Goal: Transaction & Acquisition: Purchase product/service

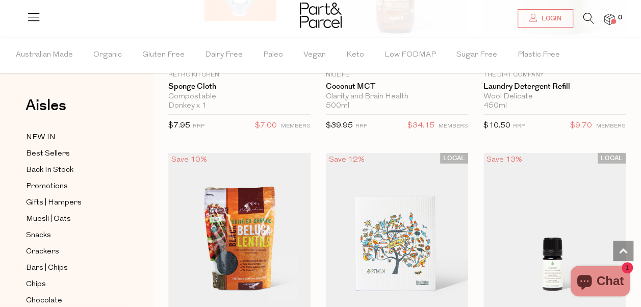
scroll to position [1259, 0]
click at [49, 215] on span "Muesli | Oats" at bounding box center [48, 219] width 45 height 12
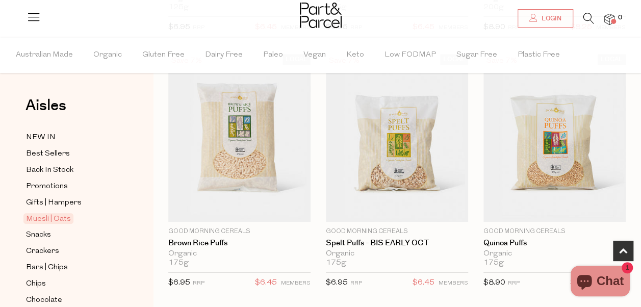
scroll to position [335, 0]
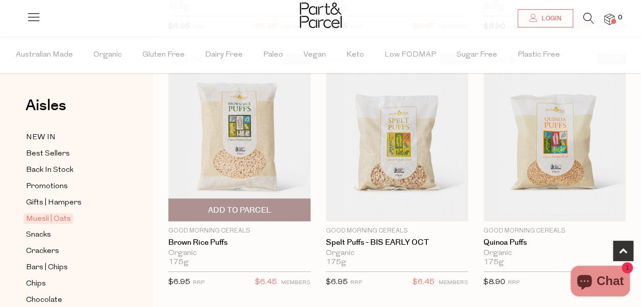
click at [256, 211] on span "Add To Parcel" at bounding box center [239, 210] width 63 height 11
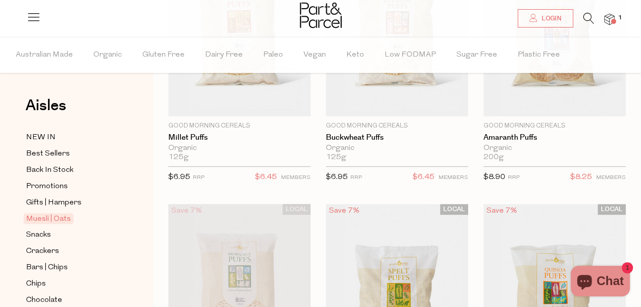
scroll to position [147, 0]
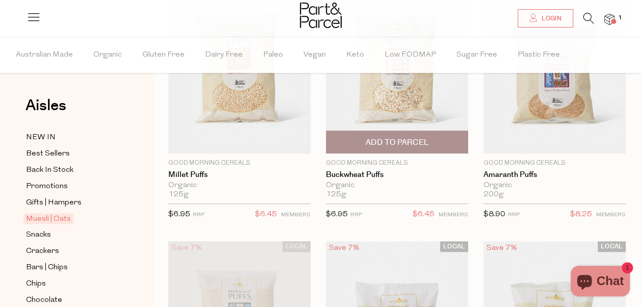
click at [354, 142] on span "Add To Parcel" at bounding box center [397, 142] width 136 height 22
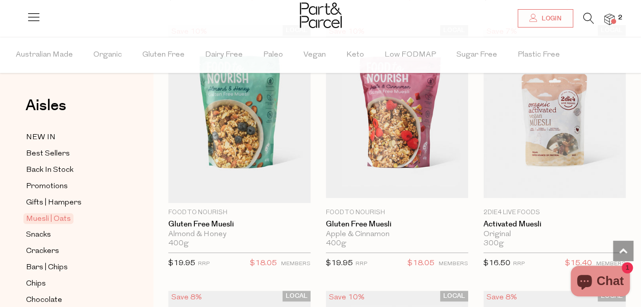
scroll to position [2165, 0]
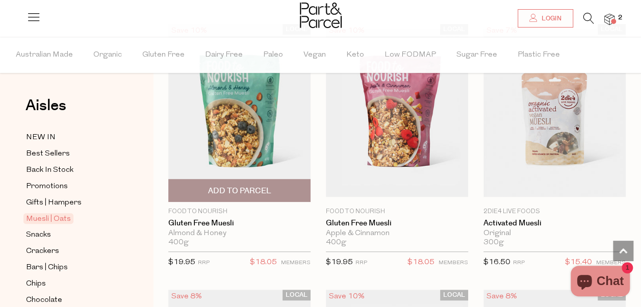
click at [245, 156] on img at bounding box center [239, 113] width 142 height 178
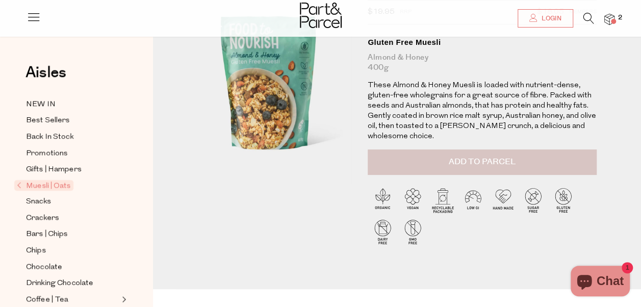
scroll to position [88, 0]
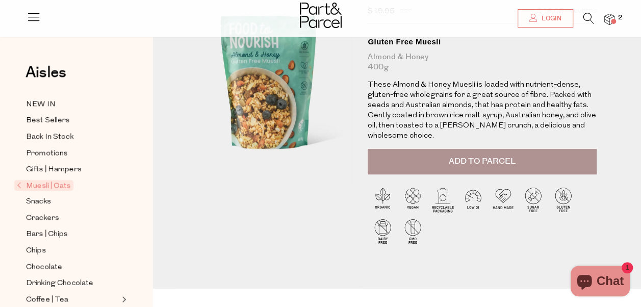
click at [485, 156] on span "Add to Parcel" at bounding box center [482, 162] width 67 height 12
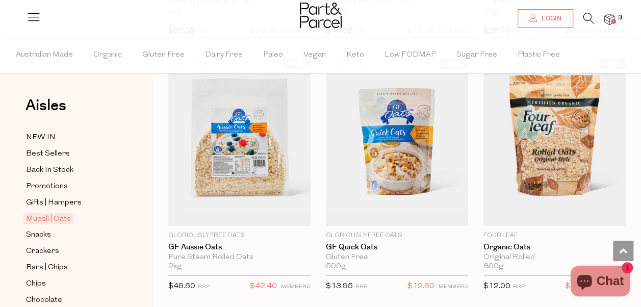
scroll to position [3930, 0]
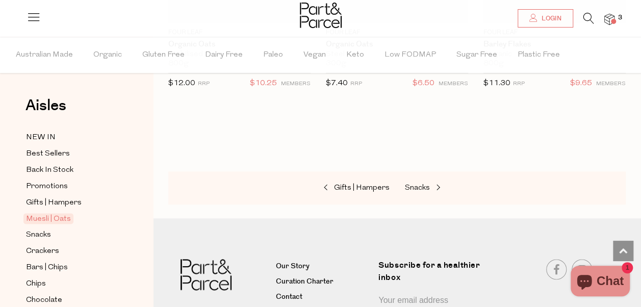
scroll to position [4389, 0]
click at [422, 185] on span "Snacks" at bounding box center [417, 189] width 25 height 8
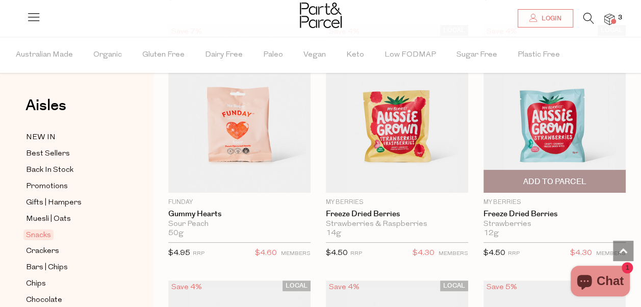
scroll to position [1915, 0]
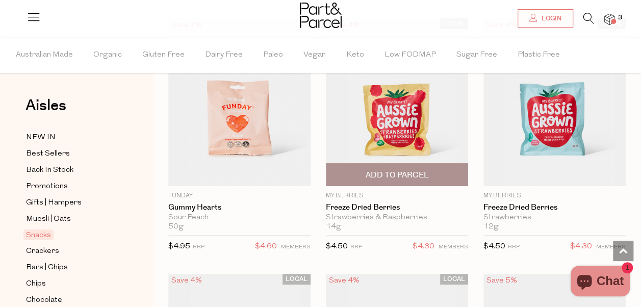
click at [408, 134] on img at bounding box center [397, 102] width 142 height 168
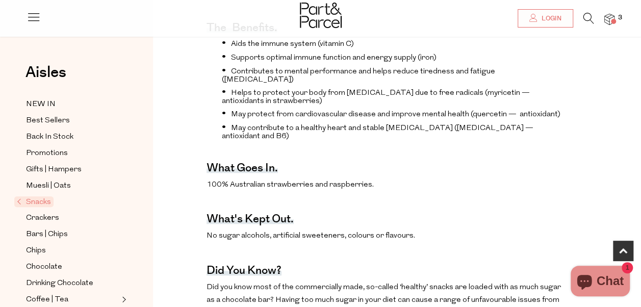
scroll to position [418, 0]
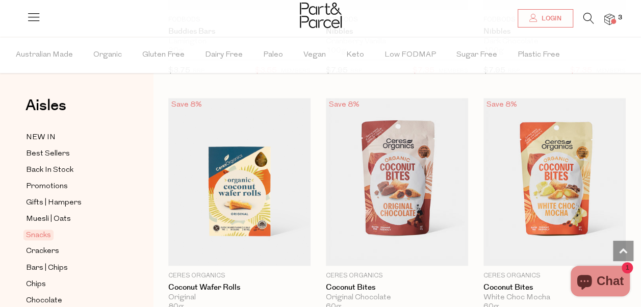
scroll to position [2623, 0]
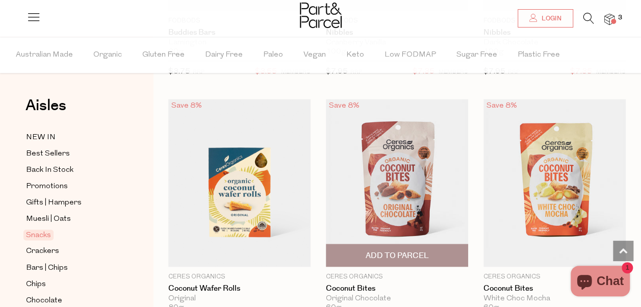
click at [409, 250] on span "Add To Parcel" at bounding box center [396, 255] width 63 height 11
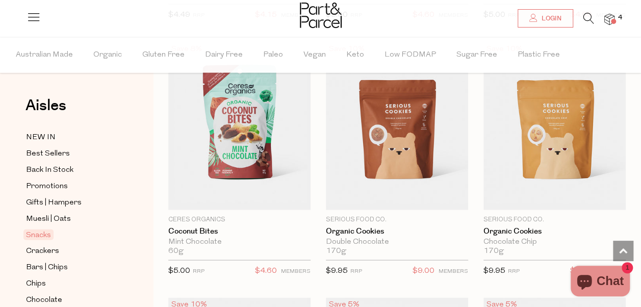
scroll to position [2962, 0]
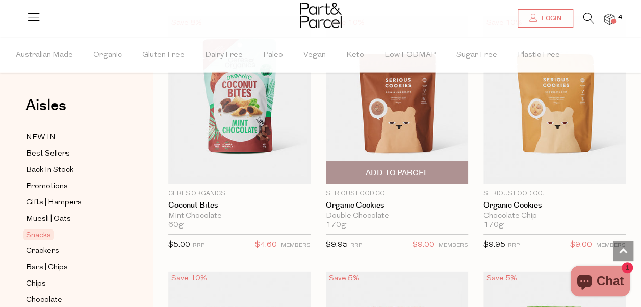
click at [406, 168] on span "Add To Parcel" at bounding box center [396, 173] width 63 height 11
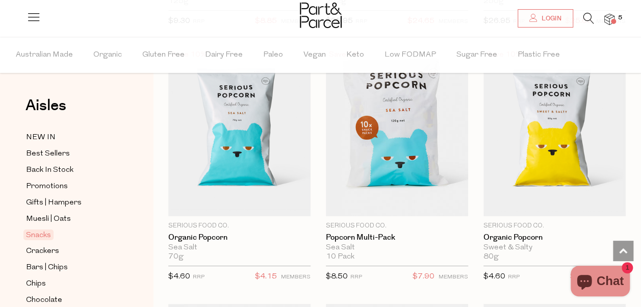
scroll to position [3697, 0]
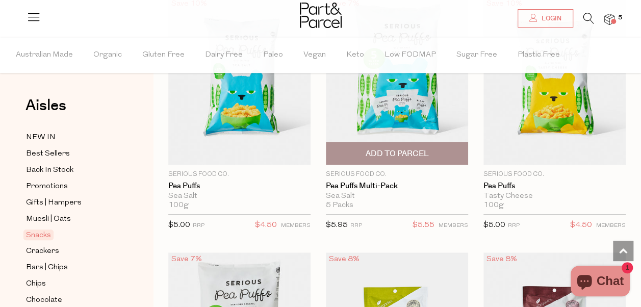
scroll to position [4264, 0]
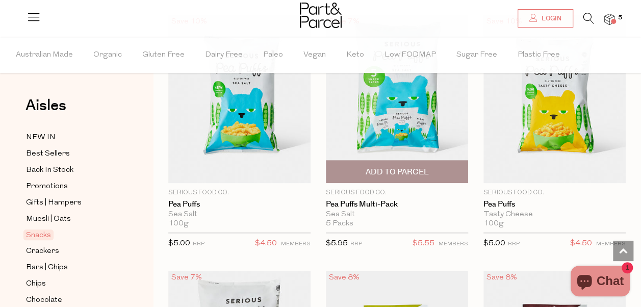
click at [411, 167] on span "Add To Parcel" at bounding box center [396, 172] width 63 height 11
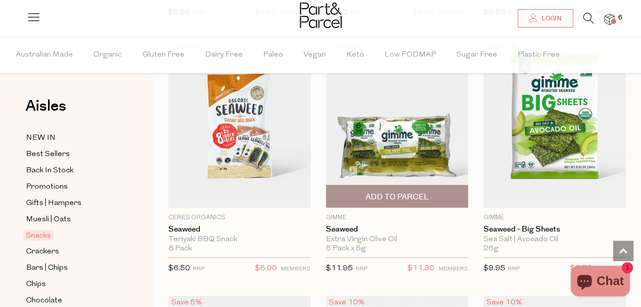
scroll to position [4751, 0]
click at [406, 185] on span "Add To Parcel" at bounding box center [397, 196] width 136 height 22
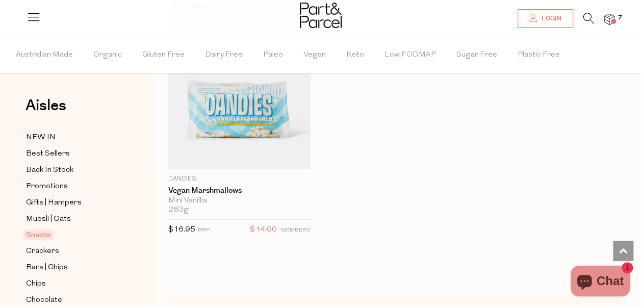
scroll to position [6067, 0]
click at [411, 307] on span "Crackers" at bounding box center [421, 312] width 33 height 8
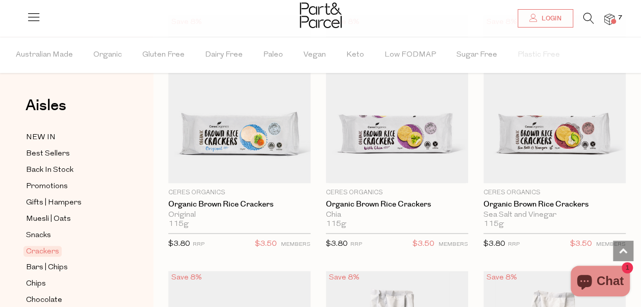
scroll to position [631, 0]
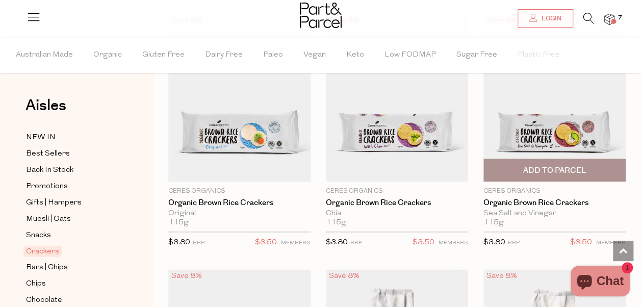
click at [553, 171] on span "Add To Parcel" at bounding box center [554, 170] width 63 height 11
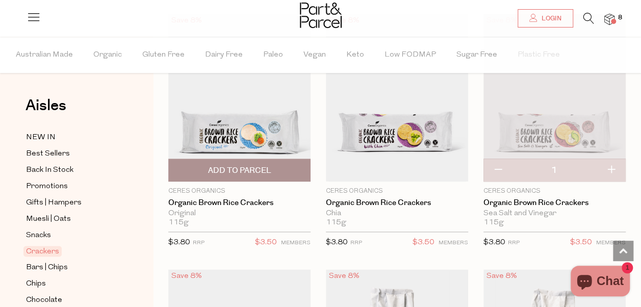
click at [274, 173] on span "Add To Parcel" at bounding box center [239, 170] width 136 height 22
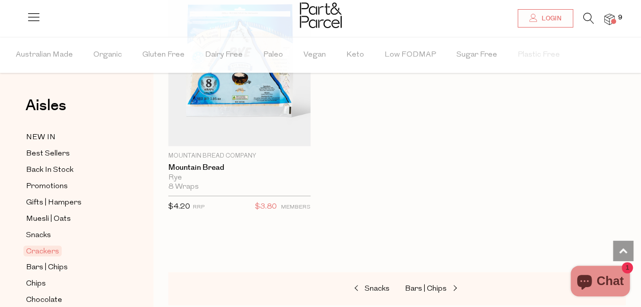
scroll to position [3233, 0]
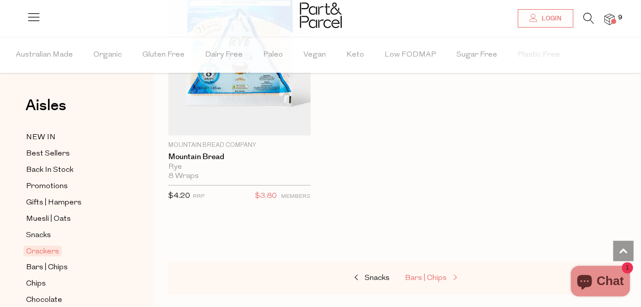
click at [424, 272] on link "Bars | Chips" at bounding box center [456, 278] width 102 height 13
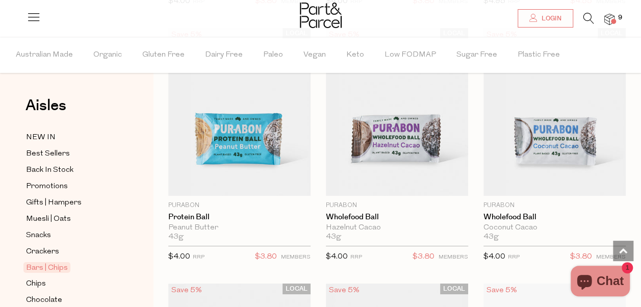
scroll to position [3712, 0]
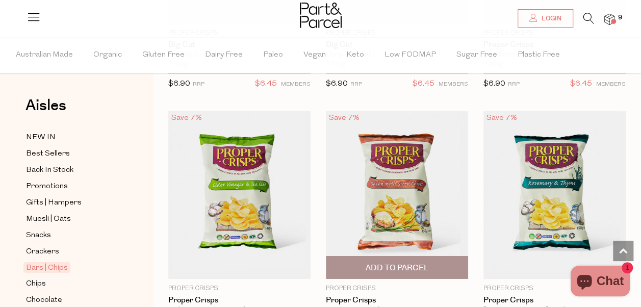
scroll to position [5453, 0]
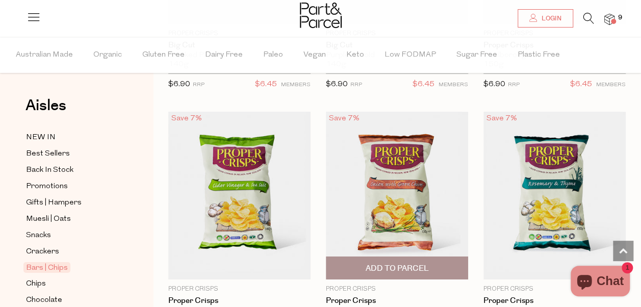
click at [406, 263] on span "Add To Parcel" at bounding box center [396, 268] width 63 height 11
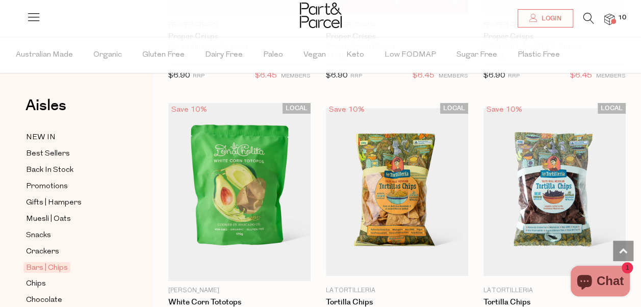
scroll to position [5810, 0]
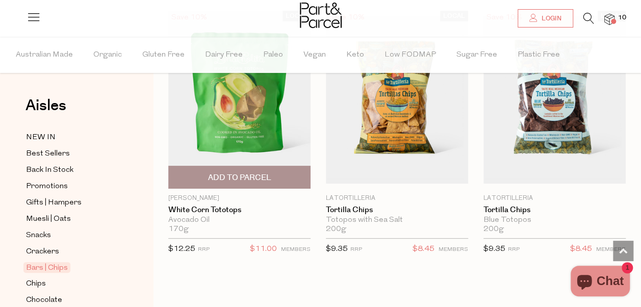
click at [233, 172] on span "Add To Parcel" at bounding box center [239, 177] width 63 height 11
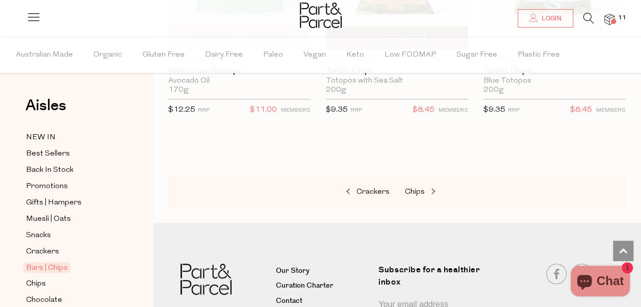
scroll to position [5956, 0]
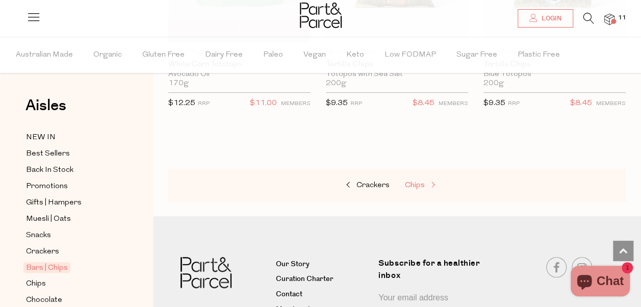
click at [412, 182] on span "Chips" at bounding box center [415, 186] width 20 height 8
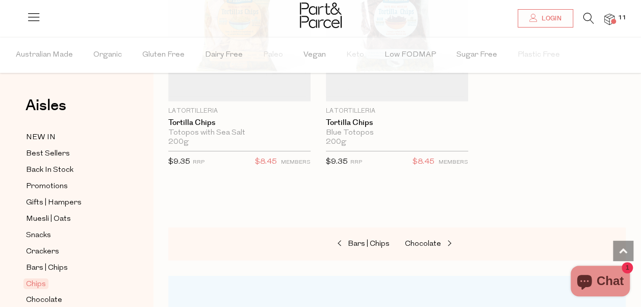
scroll to position [1528, 0]
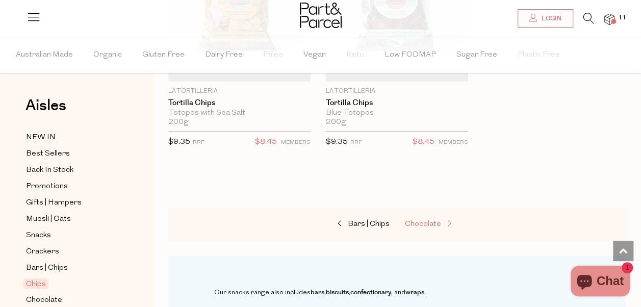
click at [412, 221] on span "Chocolate" at bounding box center [423, 224] width 36 height 8
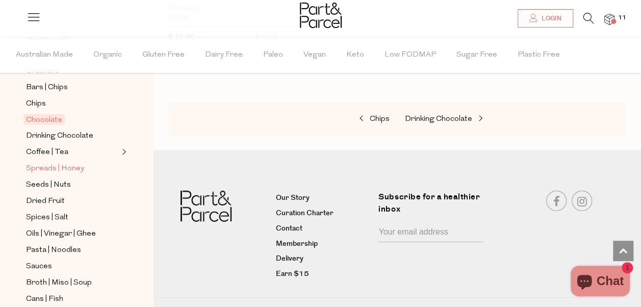
scroll to position [181, 0]
click at [36, 211] on span "Spices | Salt" at bounding box center [47, 217] width 42 height 12
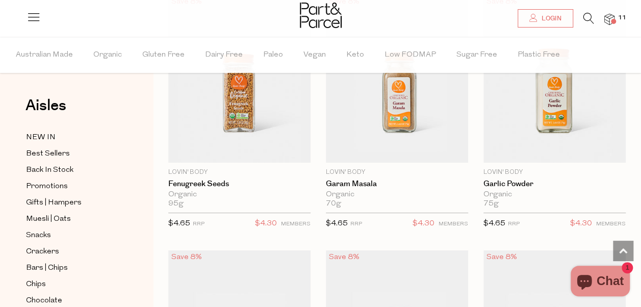
scroll to position [3745, 0]
click at [587, 17] on icon at bounding box center [589, 18] width 11 height 11
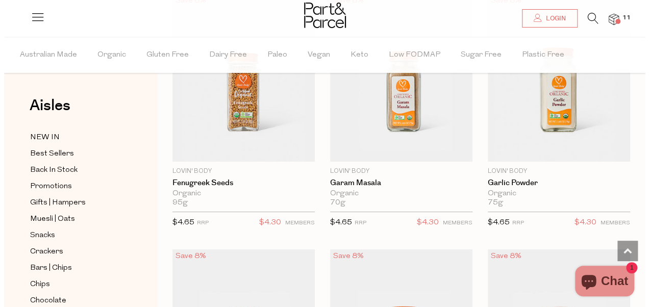
scroll to position [3788, 0]
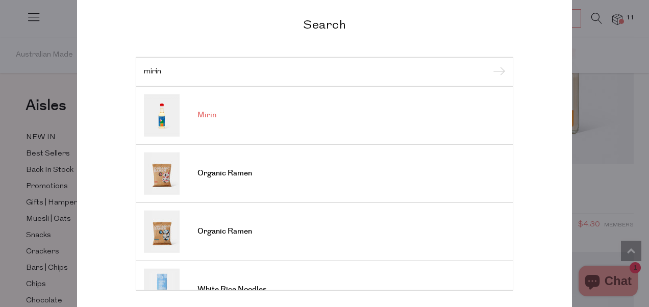
type input "mirin"
click at [294, 120] on link "Mirin" at bounding box center [324, 115] width 361 height 42
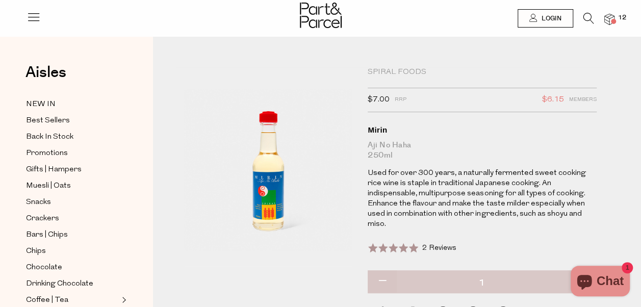
click at [586, 15] on icon at bounding box center [589, 18] width 11 height 11
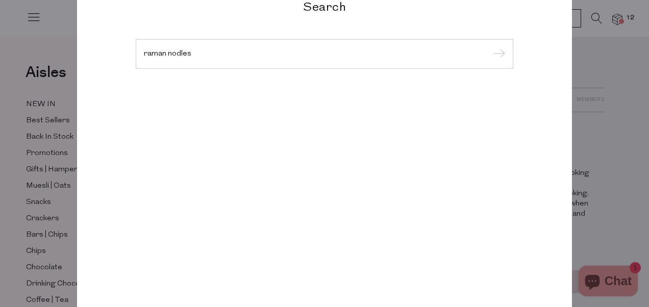
type input "raman nodles"
click at [490, 47] on input "submit" at bounding box center [497, 54] width 15 height 15
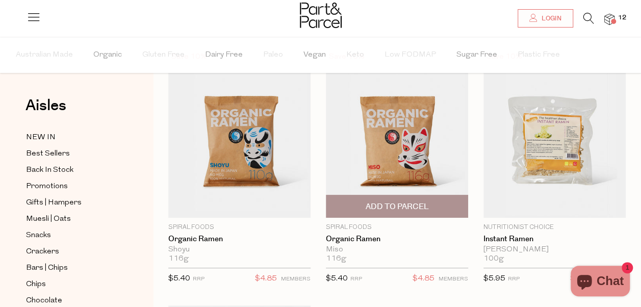
scroll to position [63, 0]
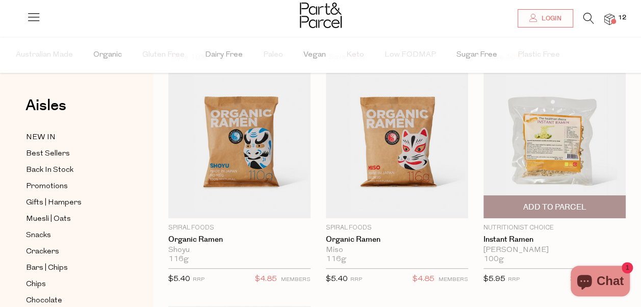
click at [547, 165] on img at bounding box center [555, 135] width 142 height 168
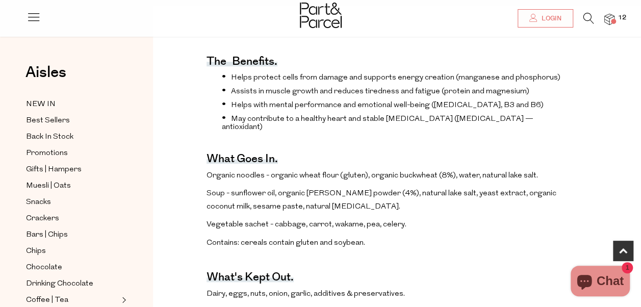
scroll to position [355, 0]
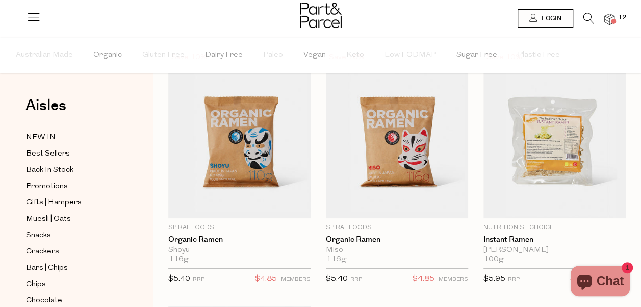
scroll to position [63, 0]
click at [590, 17] on icon at bounding box center [589, 18] width 11 height 11
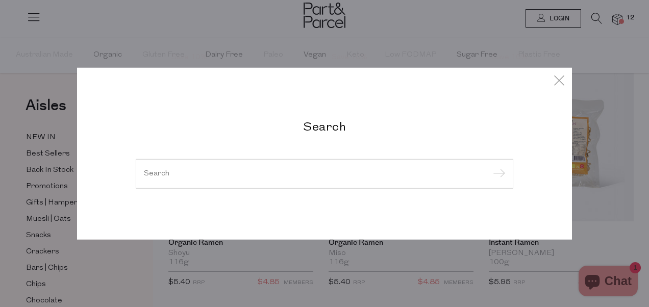
type input "b"
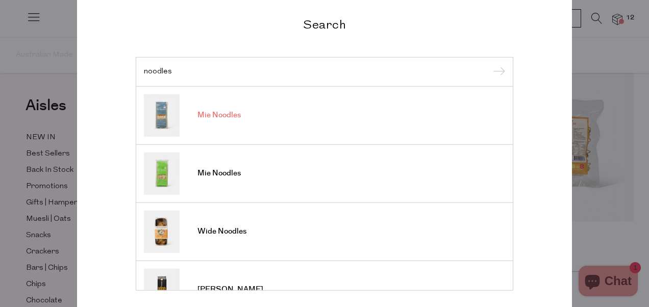
type input "noodles"
click at [346, 106] on link "Mie Noodles" at bounding box center [324, 115] width 361 height 42
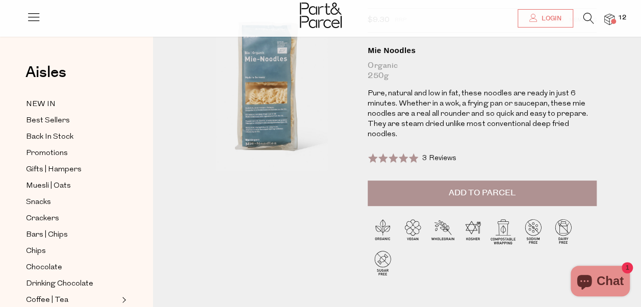
scroll to position [98, 0]
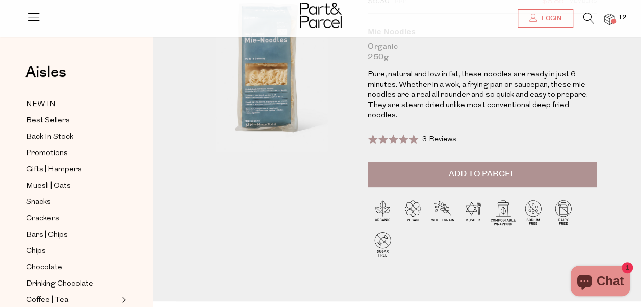
click at [404, 166] on button "Add to Parcel" at bounding box center [482, 175] width 229 height 26
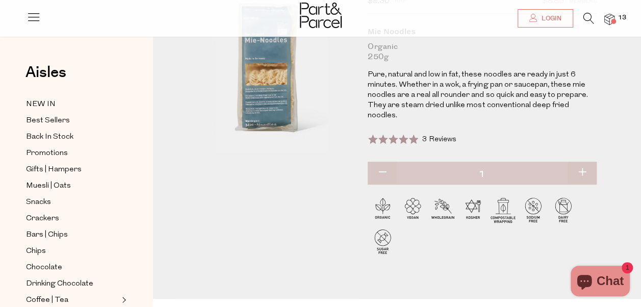
click at [582, 165] on button "button" at bounding box center [582, 173] width 29 height 22
type input "2"
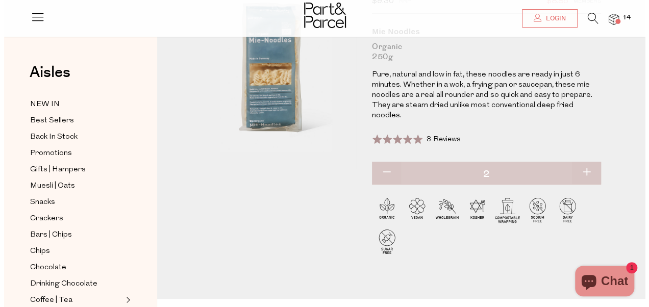
scroll to position [0, 0]
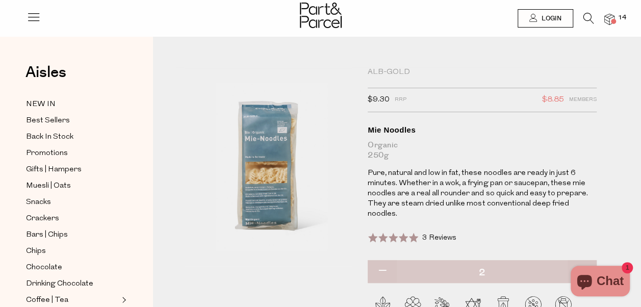
click at [586, 19] on icon at bounding box center [589, 18] width 11 height 11
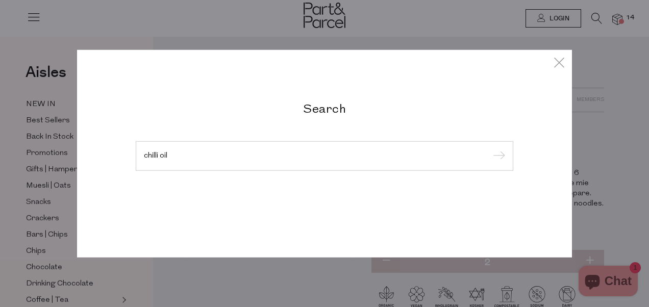
type input "chilli oil"
click at [490, 149] on input "submit" at bounding box center [497, 156] width 15 height 15
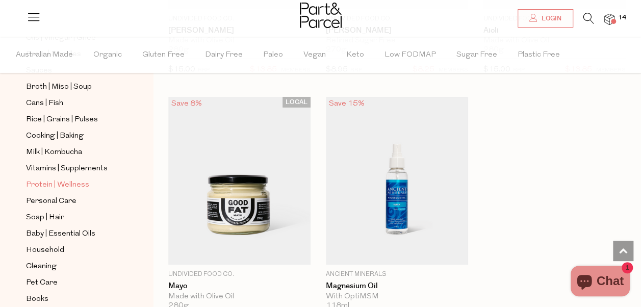
scroll to position [376, 0]
click at [61, 196] on span "Personal Care" at bounding box center [51, 202] width 51 height 12
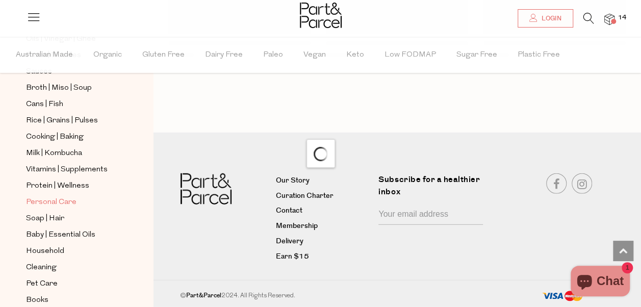
scroll to position [1259, 0]
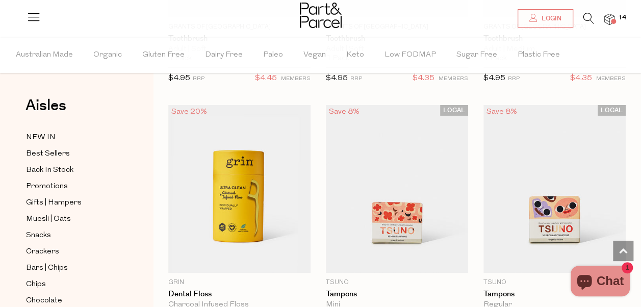
scroll to position [3594, 0]
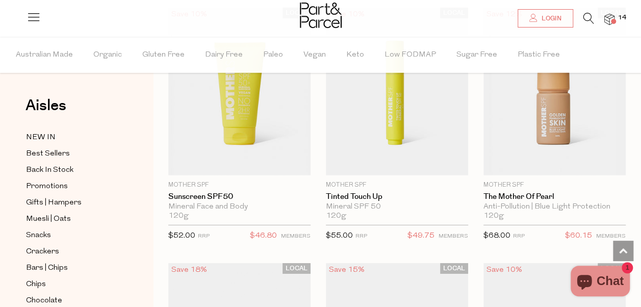
scroll to position [5261, 0]
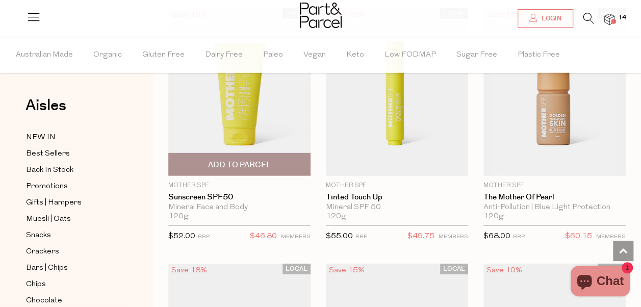
click at [249, 160] on span "Add To Parcel" at bounding box center [239, 165] width 63 height 11
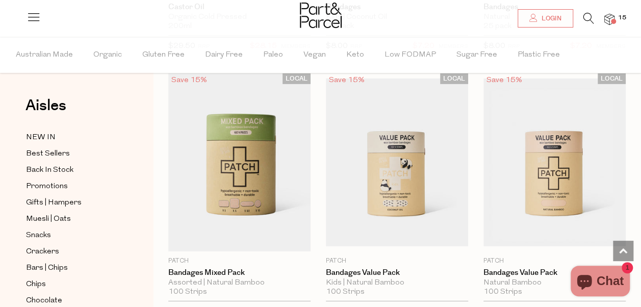
scroll to position [7252, 0]
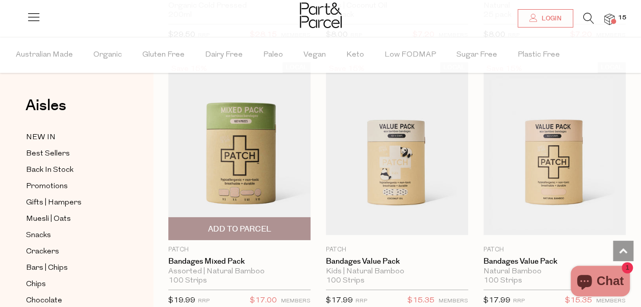
click at [252, 224] on span "Add To Parcel" at bounding box center [239, 229] width 63 height 11
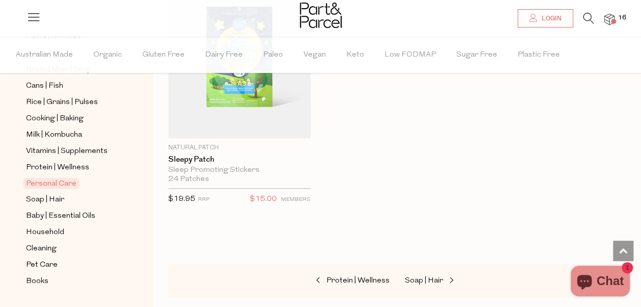
scroll to position [403, 0]
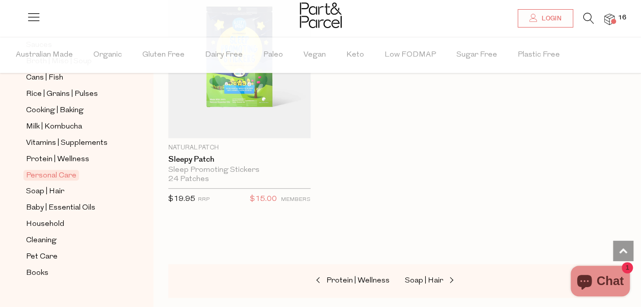
click at [621, 18] on span "16" at bounding box center [622, 17] width 13 height 9
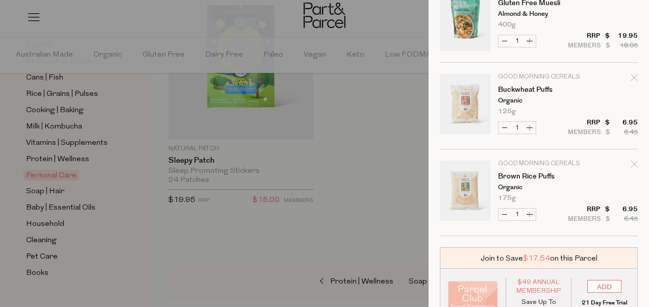
scroll to position [1086, 0]
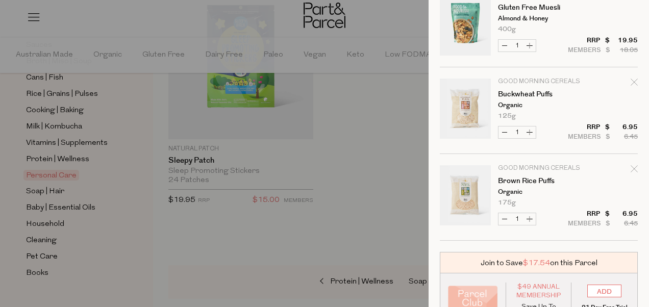
click at [631, 81] on icon "Remove Buckwheat Puffs" at bounding box center [634, 82] width 7 height 7
type input "Add Membership"
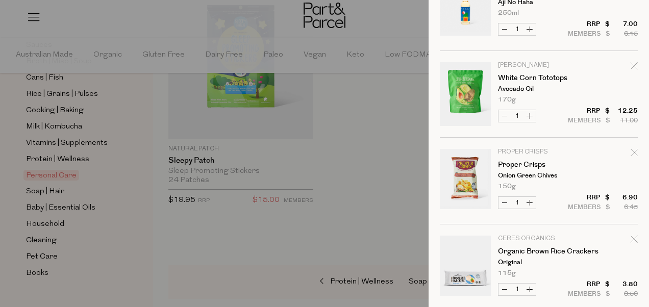
scroll to position [322, 0]
click at [631, 62] on icon "Remove White Corn Tototops" at bounding box center [634, 64] width 7 height 7
type input "Add Membership"
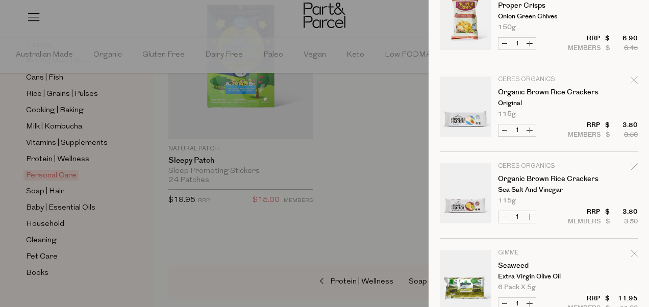
scroll to position [400, 0]
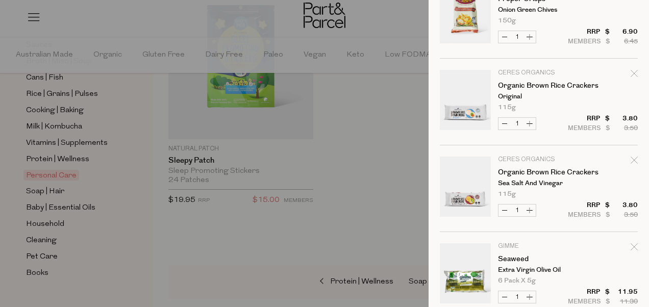
click at [631, 70] on icon "Remove Organic Brown Rice Crackers" at bounding box center [634, 73] width 7 height 7
type input "Add Membership"
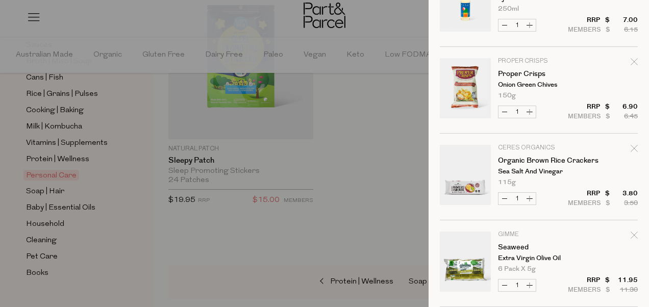
scroll to position [328, 0]
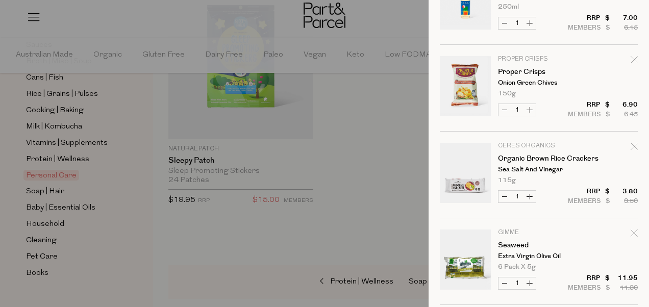
click at [623, 137] on tbody "Patch Bandages Mixed Pack Assorted | Natural Bamboo 100 Strips Only 23 Availabl…" at bounding box center [539, 218] width 198 height 1041
click at [631, 144] on icon "Remove Organic Brown Rice Crackers" at bounding box center [634, 146] width 7 height 7
type input "Add Membership"
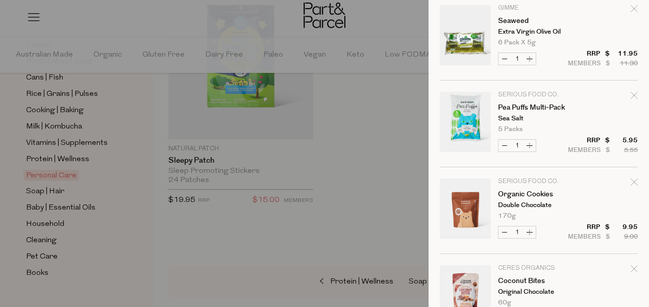
scroll to position [530, 0]
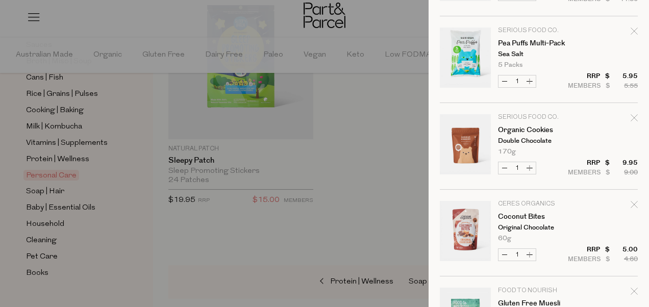
click at [631, 115] on icon "Remove Organic Cookies" at bounding box center [634, 117] width 7 height 7
type input "Add Membership"
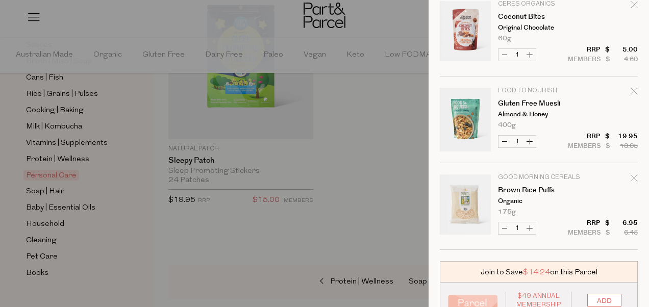
scroll to position [641, 0]
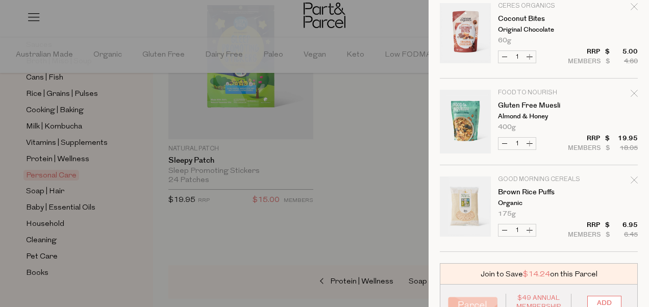
click at [631, 178] on icon "Remove Brown Rice Puffs" at bounding box center [634, 180] width 7 height 7
type input "Add Membership"
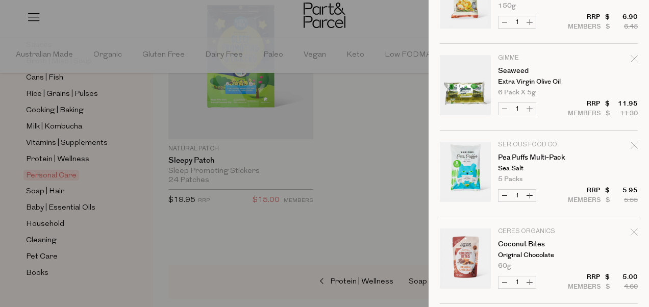
scroll to position [413, 0]
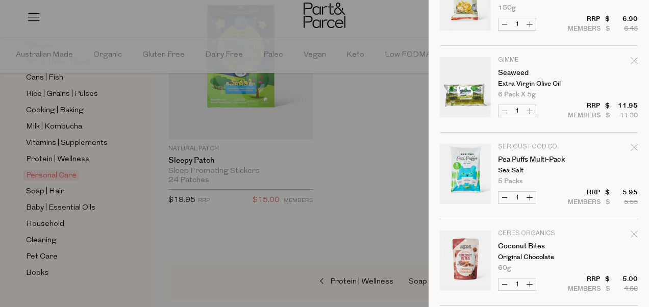
click at [599, 137] on tbody "Patch Bandages Mixed Pack Assorted | Natural Bamboo 100 Strips Only 23 Availabl…" at bounding box center [539, 2] width 198 height 781
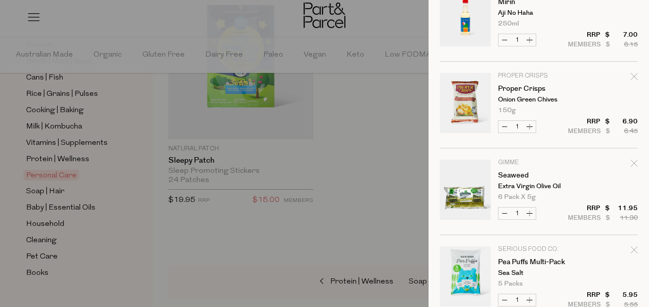
scroll to position [311, 0]
click at [630, 74] on div "Ready to stock up? Close Image Product Total Qty Patch Bandages Mixed Pack Asso…" at bounding box center [539, 153] width 220 height 307
click at [631, 77] on icon "Remove Proper Crisps" at bounding box center [634, 76] width 7 height 7
type input "Add Membership"
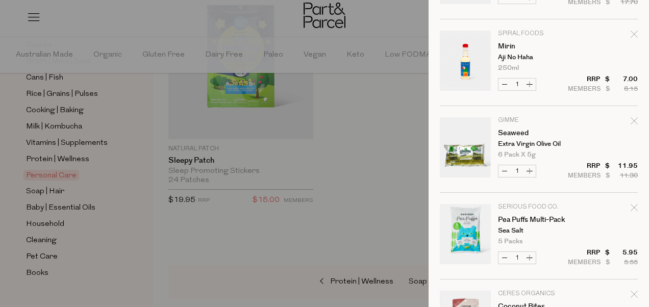
scroll to position [270, 0]
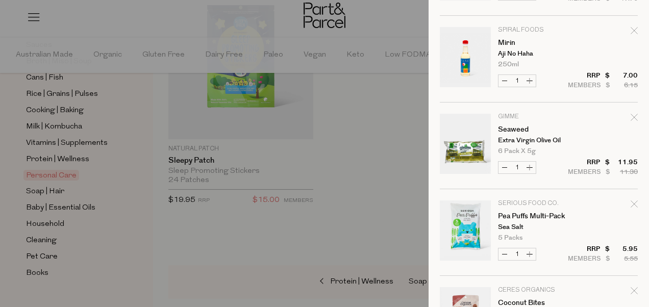
click at [631, 202] on icon "Remove Pea Puffs Multi-Pack" at bounding box center [634, 203] width 7 height 7
type input "Add Membership"
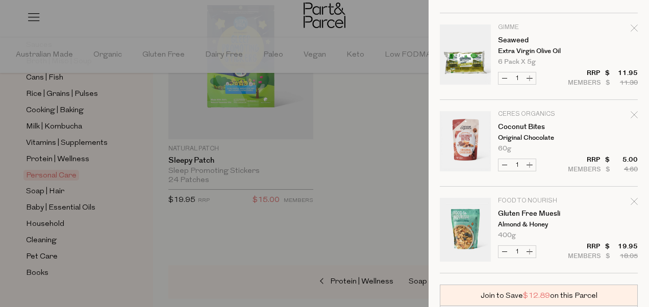
scroll to position [494, 0]
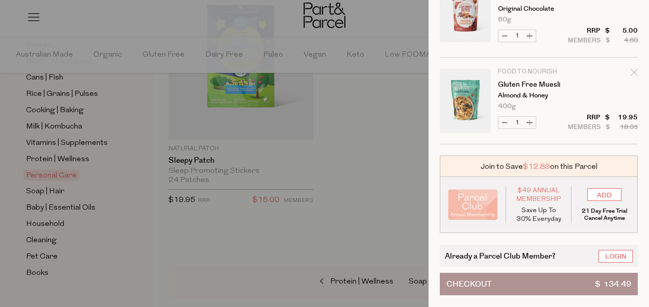
click at [568, 273] on button "Checkout $ 134.49" at bounding box center [539, 284] width 198 height 22
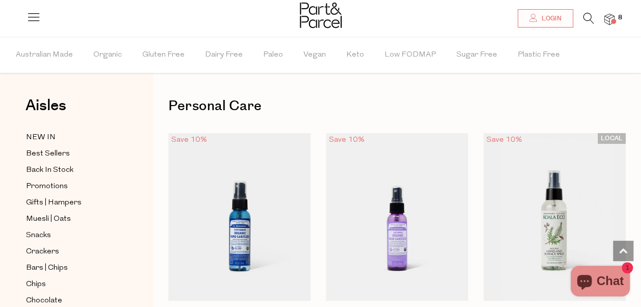
click at [588, 16] on icon at bounding box center [589, 18] width 11 height 11
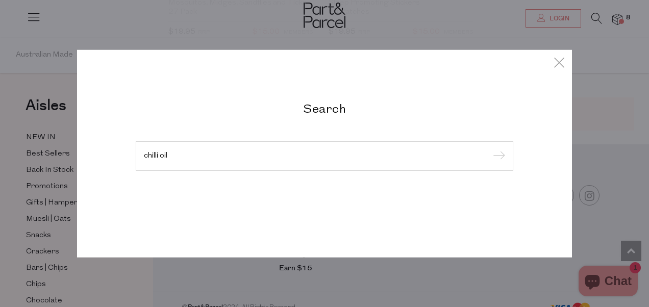
type input "chilli oil"
click at [490, 149] on input "submit" at bounding box center [497, 156] width 15 height 15
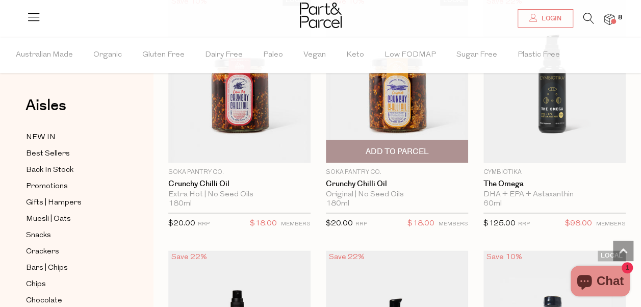
scroll to position [632, 0]
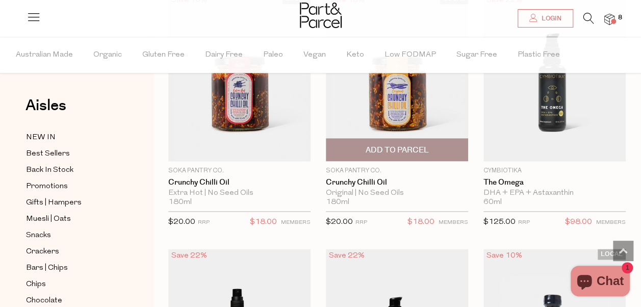
click at [422, 116] on img at bounding box center [397, 77] width 142 height 168
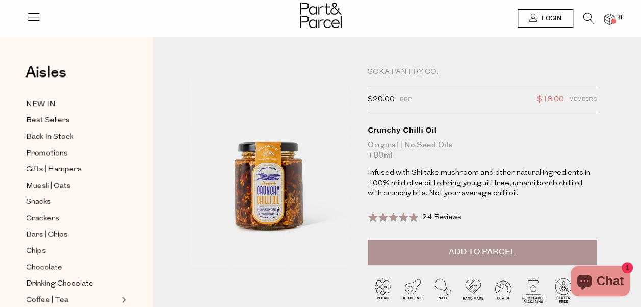
click at [613, 22] on span at bounding box center [613, 21] width 5 height 5
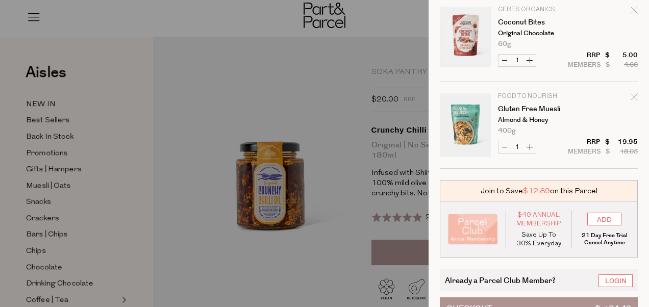
scroll to position [494, 0]
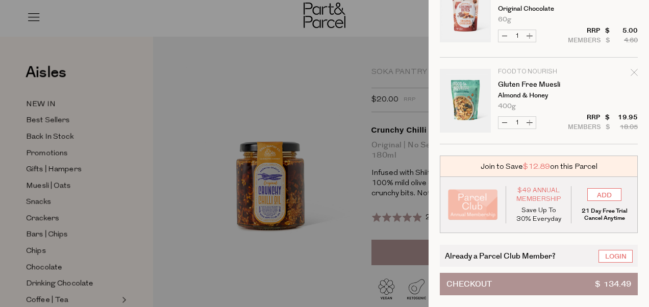
click at [550, 277] on button "Checkout $ 134.49" at bounding box center [539, 284] width 198 height 22
